Goal: Task Accomplishment & Management: Manage account settings

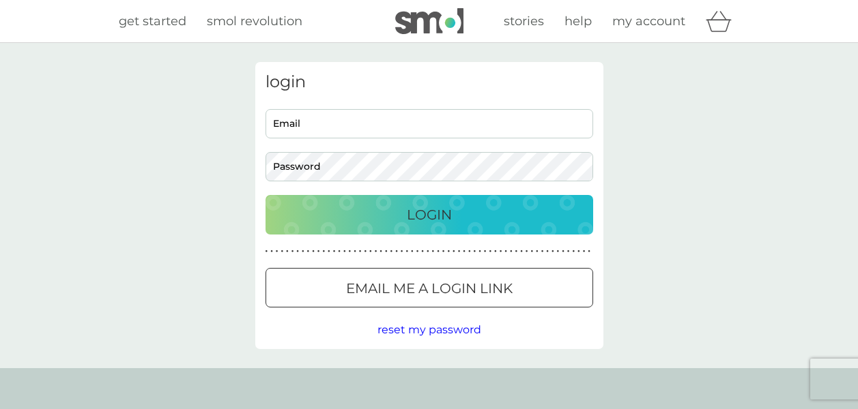
type input "[EMAIL_ADDRESS][DOMAIN_NAME]"
click at [423, 218] on p "Login" at bounding box center [429, 215] width 45 height 22
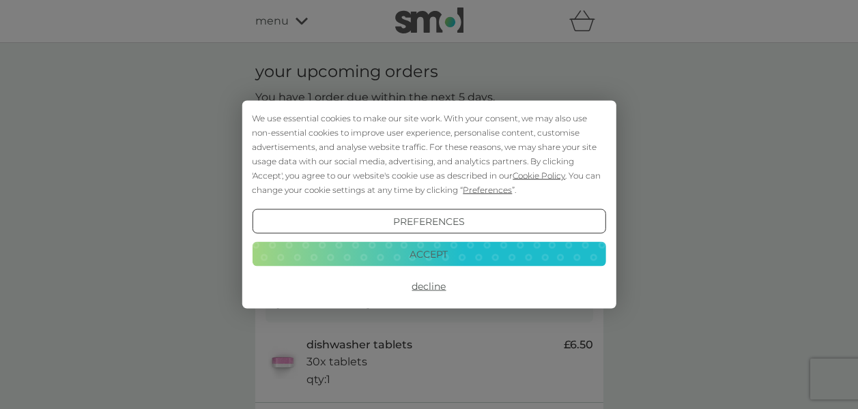
click at [427, 285] on button "Decline" at bounding box center [428, 286] width 353 height 25
click at [431, 284] on button "Decline" at bounding box center [428, 286] width 353 height 25
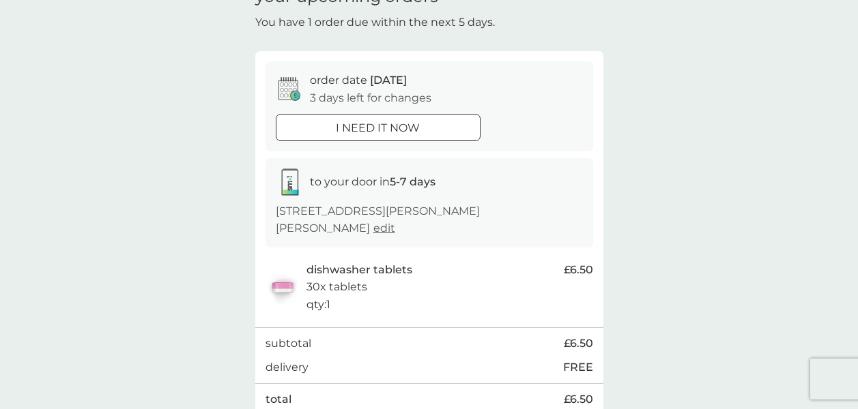
scroll to position [166, 0]
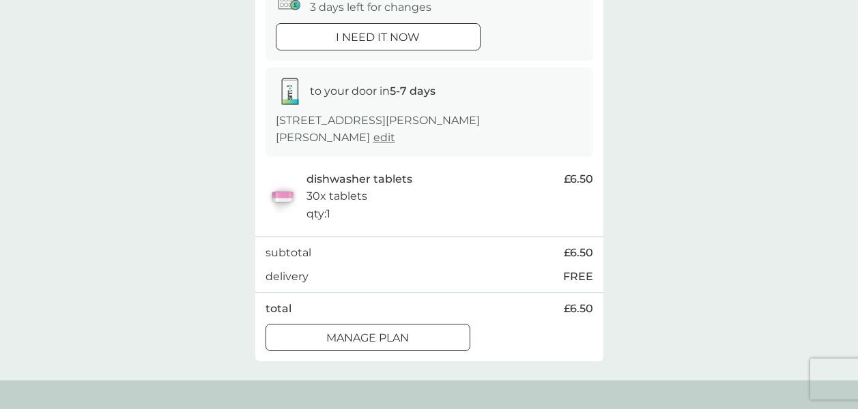
click at [392, 332] on div at bounding box center [367, 339] width 49 height 14
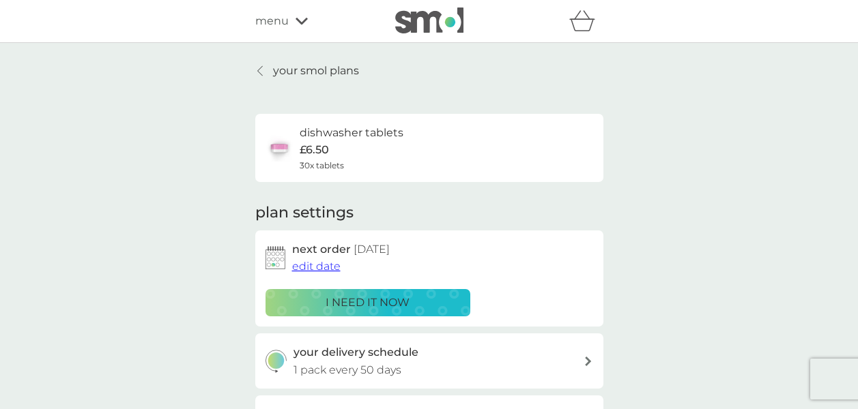
click at [321, 265] on span "edit date" at bounding box center [316, 266] width 48 height 13
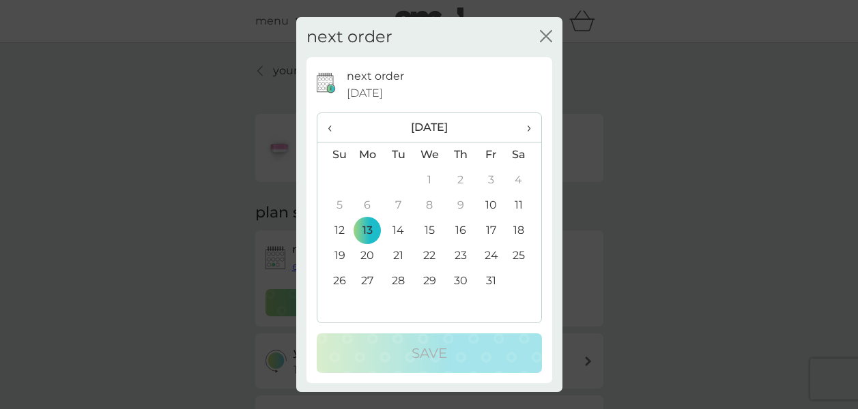
scroll to position [1, 0]
click at [526, 128] on span "›" at bounding box center [524, 126] width 14 height 29
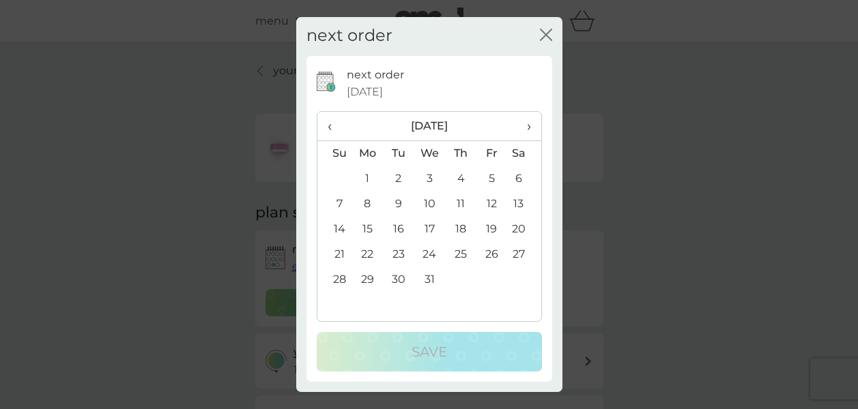
click at [526, 128] on span "›" at bounding box center [524, 126] width 14 height 29
click at [364, 205] on td "5" at bounding box center [367, 204] width 31 height 25
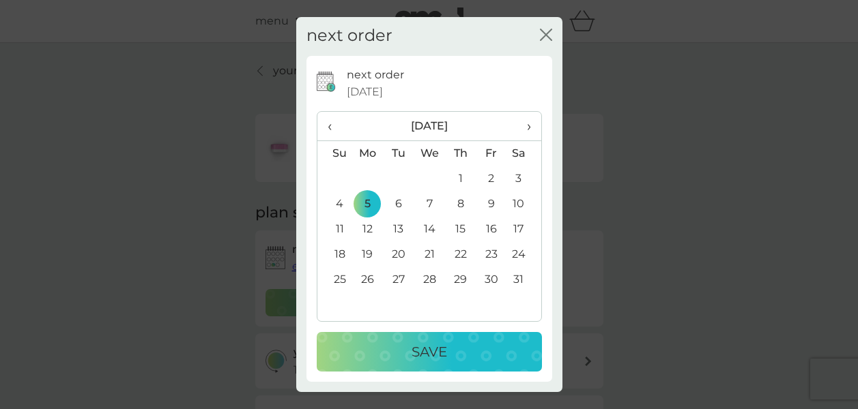
click at [422, 347] on p "Save" at bounding box center [429, 352] width 35 height 22
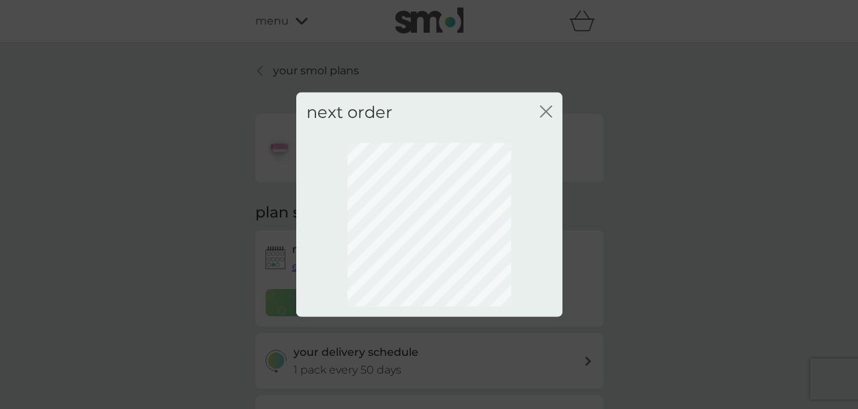
scroll to position [0, 0]
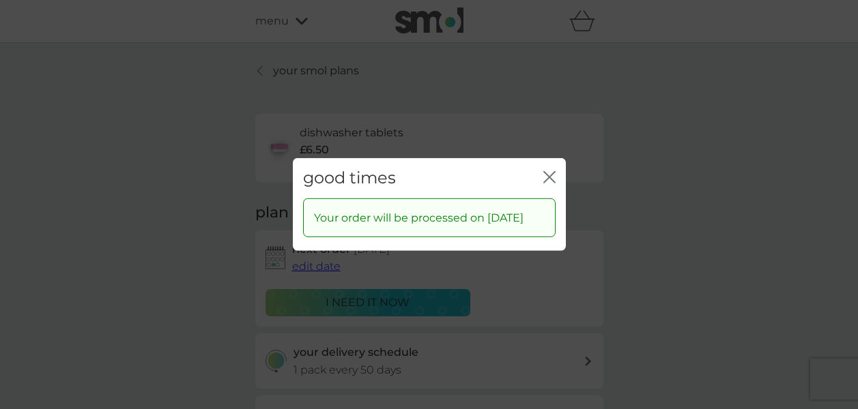
click at [550, 171] on icon "close" at bounding box center [549, 177] width 12 height 12
